Goal: Find specific page/section: Find specific page/section

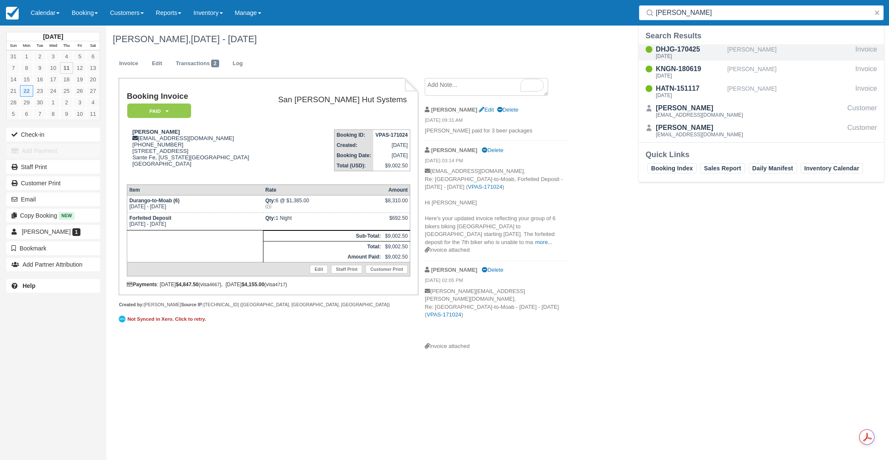
type input "Borge"
click at [686, 54] on div "[DATE]" at bounding box center [690, 56] width 68 height 5
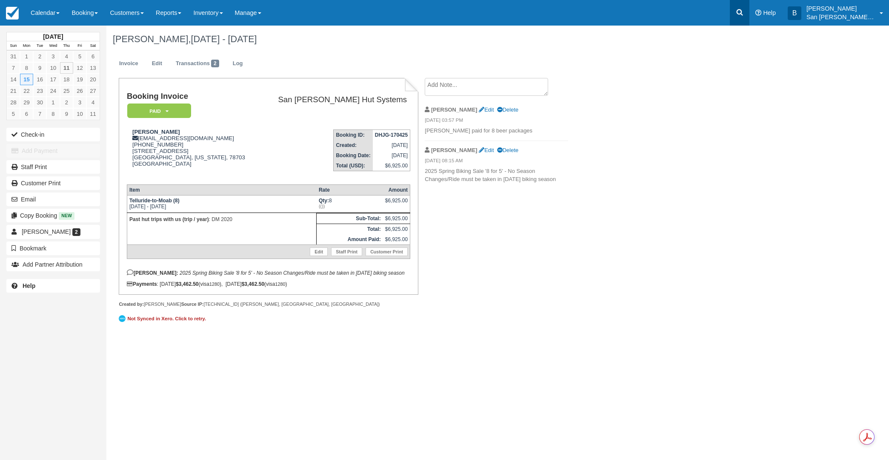
click at [744, 12] on icon at bounding box center [740, 12] width 9 height 9
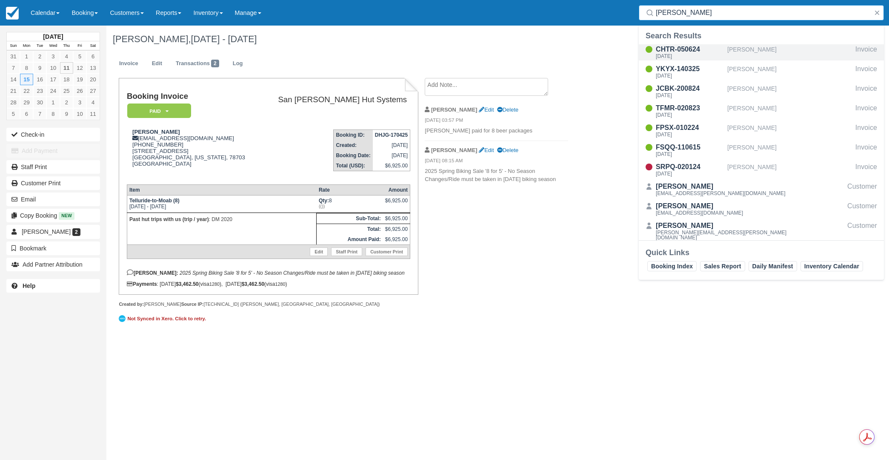
type input "maxwell"
click at [662, 52] on div "CHTR-050624" at bounding box center [690, 49] width 68 height 10
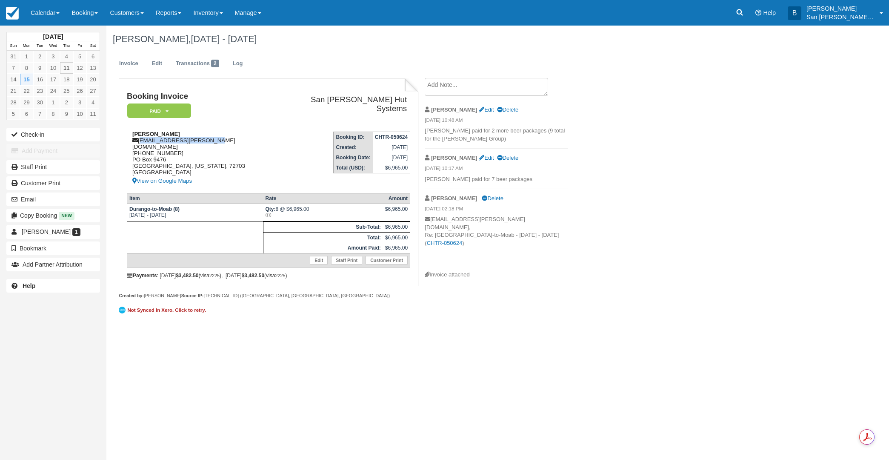
drag, startPoint x: 139, startPoint y: 139, endPoint x: 204, endPoint y: 138, distance: 64.7
click at [234, 140] on div "Charles Maxwell whypanic.chuck@gmail.com 1 (479) 466-7436 PO Box 9476 Fayettevi…" at bounding box center [202, 158] width 150 height 55
copy div "whypanic.chuck@gmail.com"
click at [737, 12] on link at bounding box center [740, 13] width 20 height 26
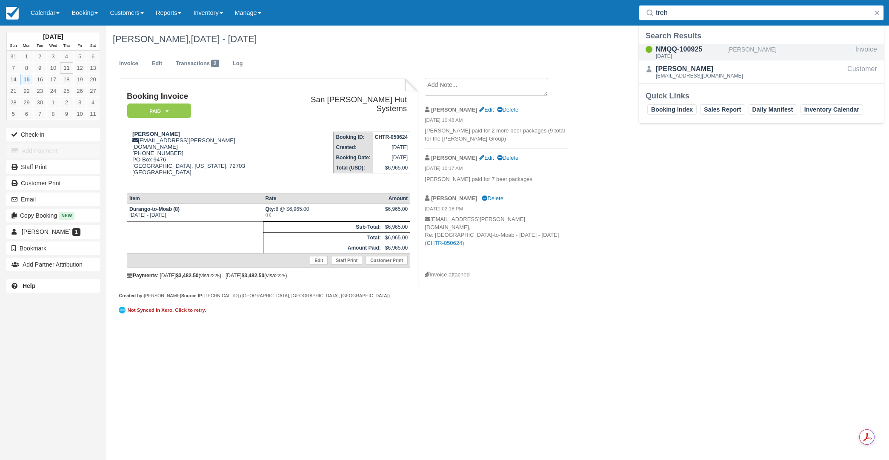
type input "treh"
click at [691, 56] on div "[DATE]" at bounding box center [690, 56] width 68 height 5
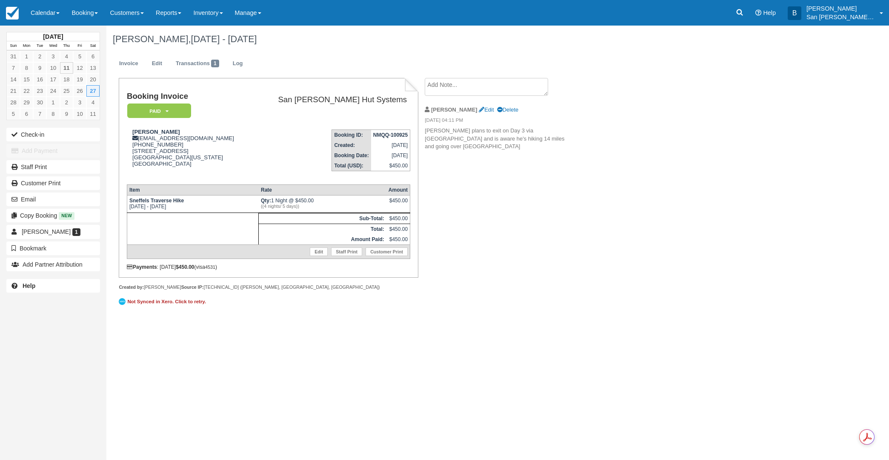
click at [473, 87] on textarea at bounding box center [486, 87] width 123 height 18
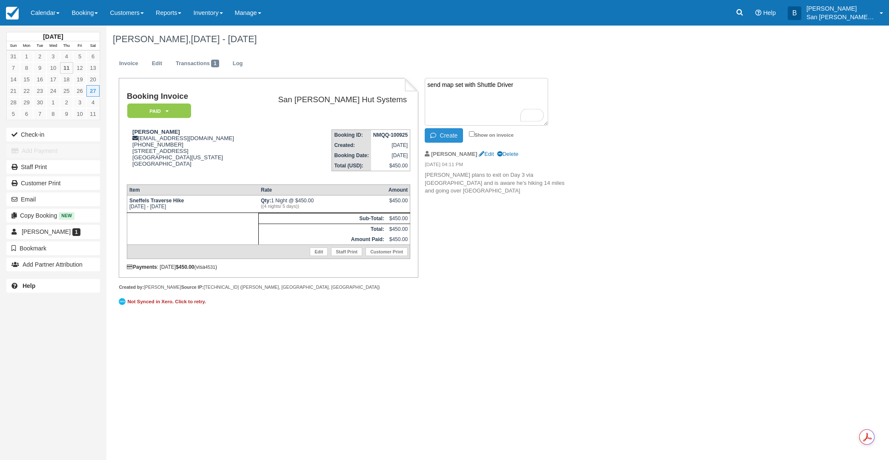
type textarea "send map set with Shuttle Driver"
click at [444, 133] on button "Create" at bounding box center [444, 135] width 38 height 14
click at [744, 14] on icon at bounding box center [740, 12] width 9 height 9
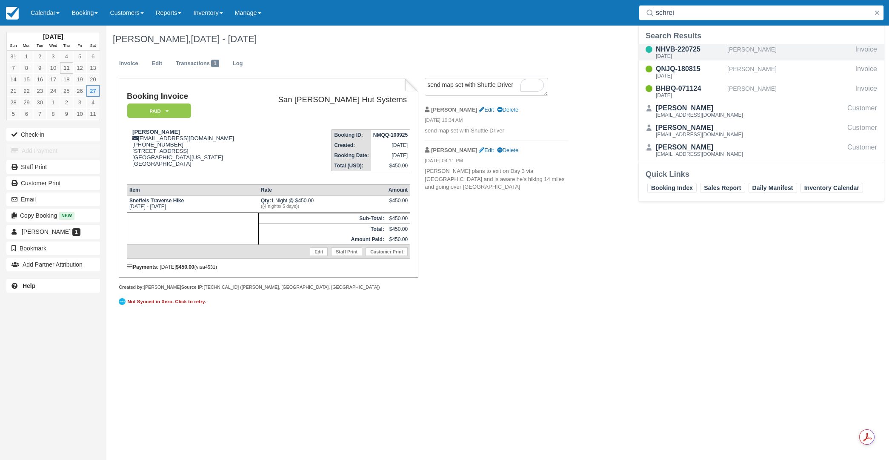
type input "schrei"
click at [669, 49] on div "NHVB-220725" at bounding box center [690, 49] width 68 height 10
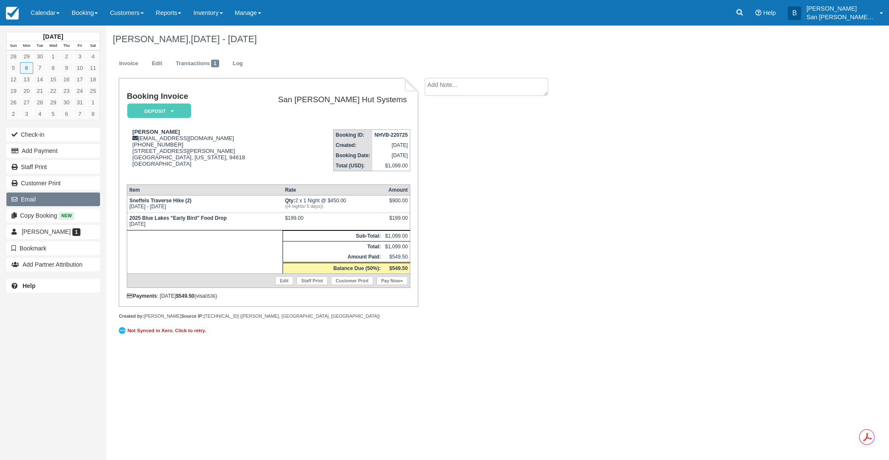
click at [41, 198] on button "Email" at bounding box center [53, 199] width 94 height 14
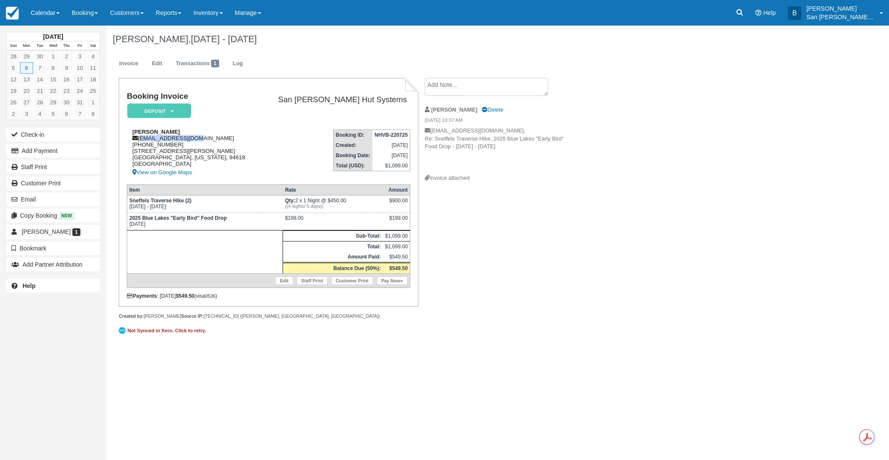
drag, startPoint x: 140, startPoint y: 139, endPoint x: 199, endPoint y: 138, distance: 58.8
click at [199, 138] on div "[PERSON_NAME] [EMAIL_ADDRESS][DOMAIN_NAME] [PHONE_NUMBER] [STREET_ADDRESS][PERS…" at bounding box center [193, 153] width 132 height 49
copy div "[EMAIL_ADDRESS][DOMAIN_NAME]"
click at [743, 13] on icon at bounding box center [740, 12] width 6 height 6
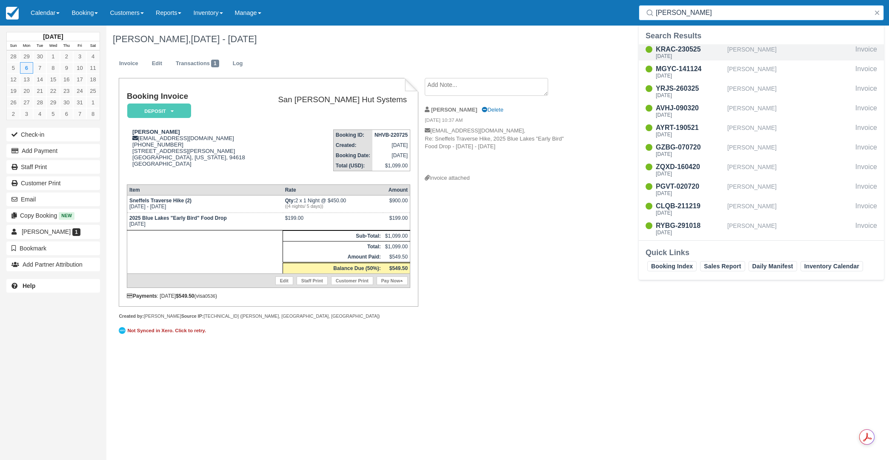
type input "[PERSON_NAME]"
click at [670, 50] on div "KRAC-230525" at bounding box center [690, 49] width 68 height 10
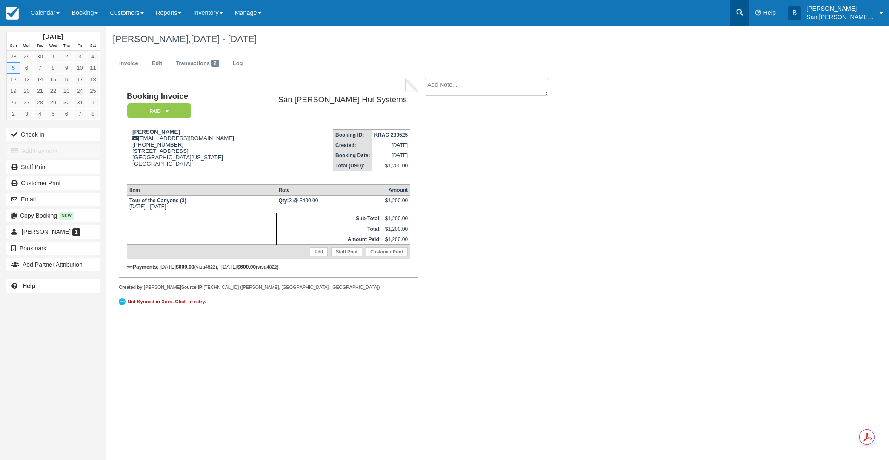
click at [743, 14] on icon at bounding box center [740, 12] width 6 height 6
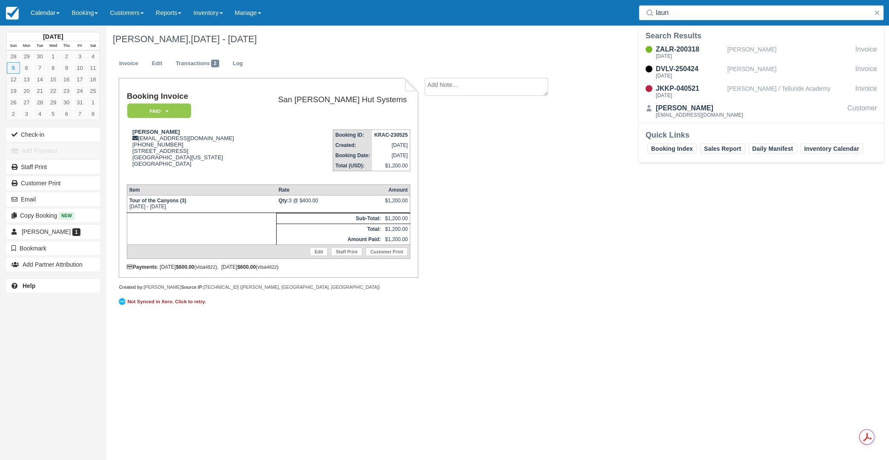
type input "laun"
